Goal: Task Accomplishment & Management: Use online tool/utility

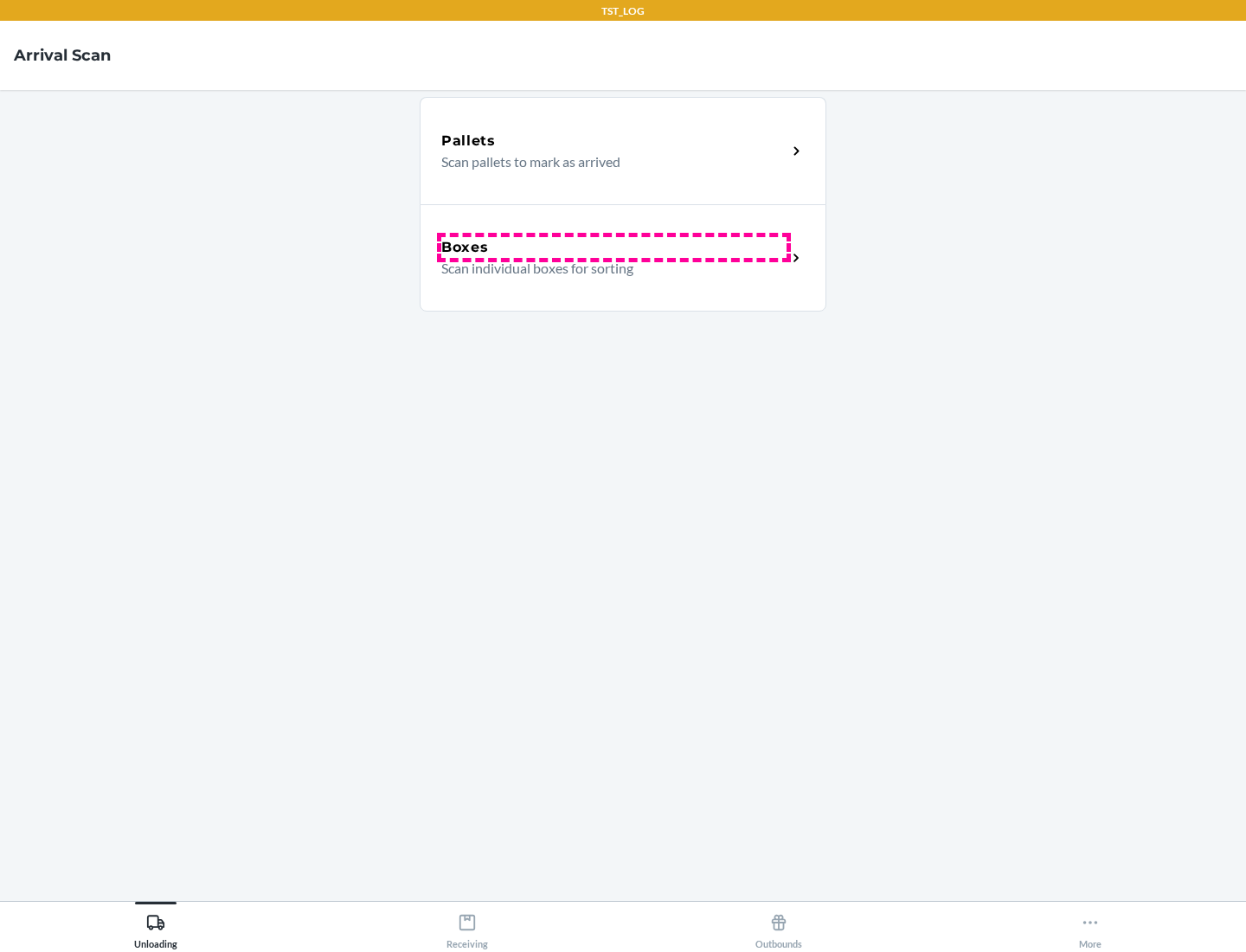
click at [613, 248] on div "Boxes" at bounding box center [613, 248] width 345 height 20
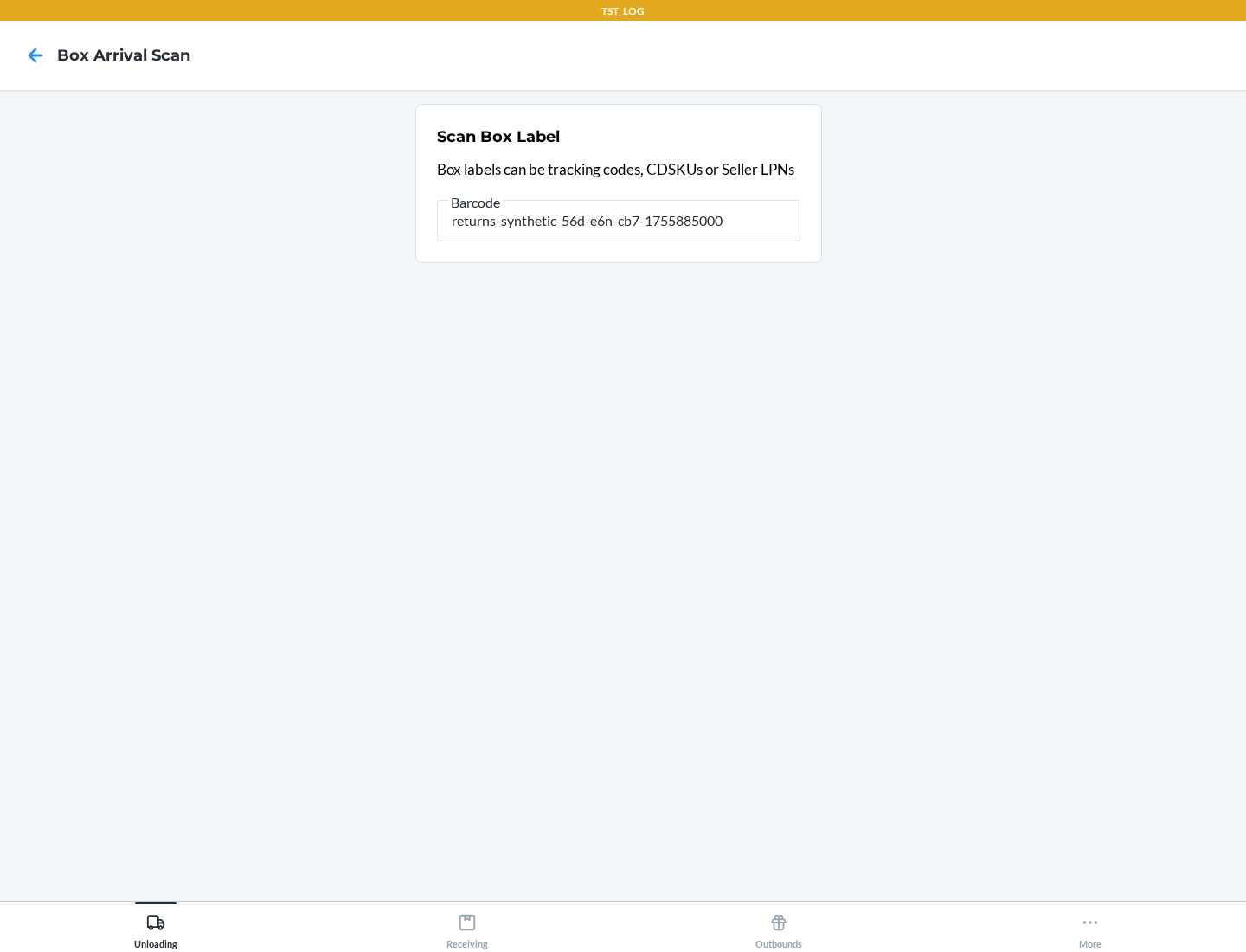
type input "returns-synthetic-56d-e6n-cb7-1755885000"
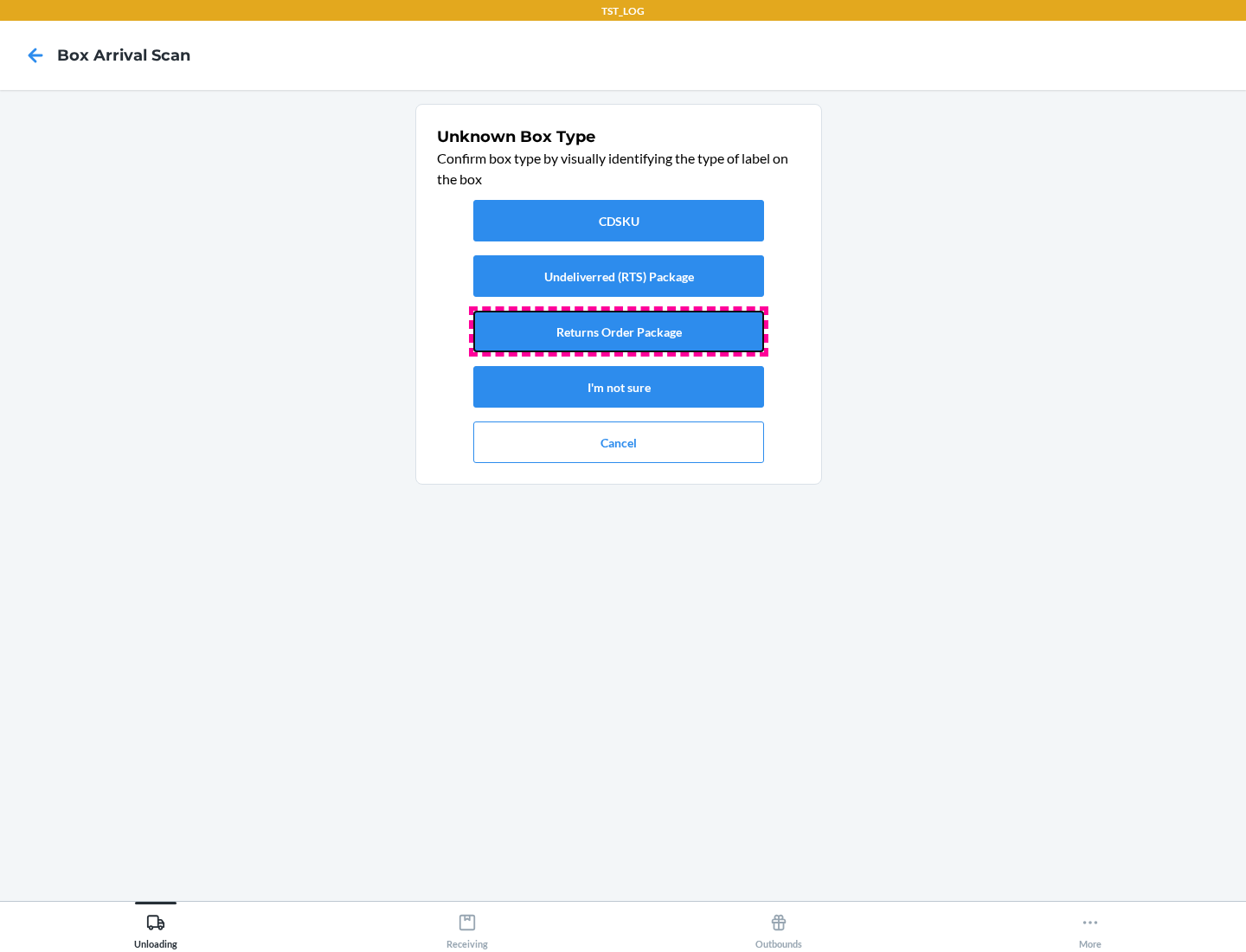
click at [619, 331] on button "Returns Order Package" at bounding box center [619, 331] width 290 height 42
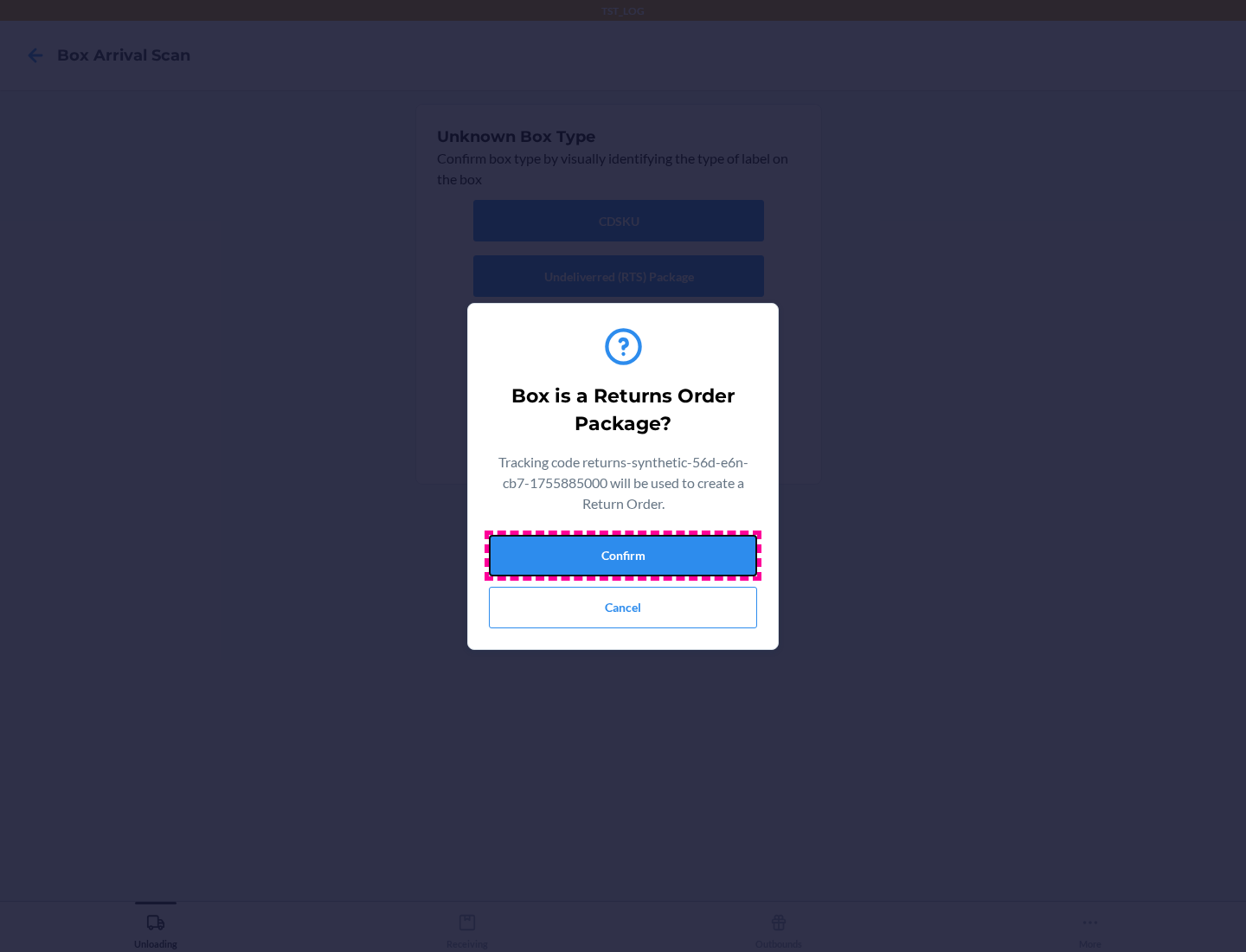
click at [623, 555] on button "Confirm" at bounding box center [623, 556] width 268 height 42
